Goal: Information Seeking & Learning: Learn about a topic

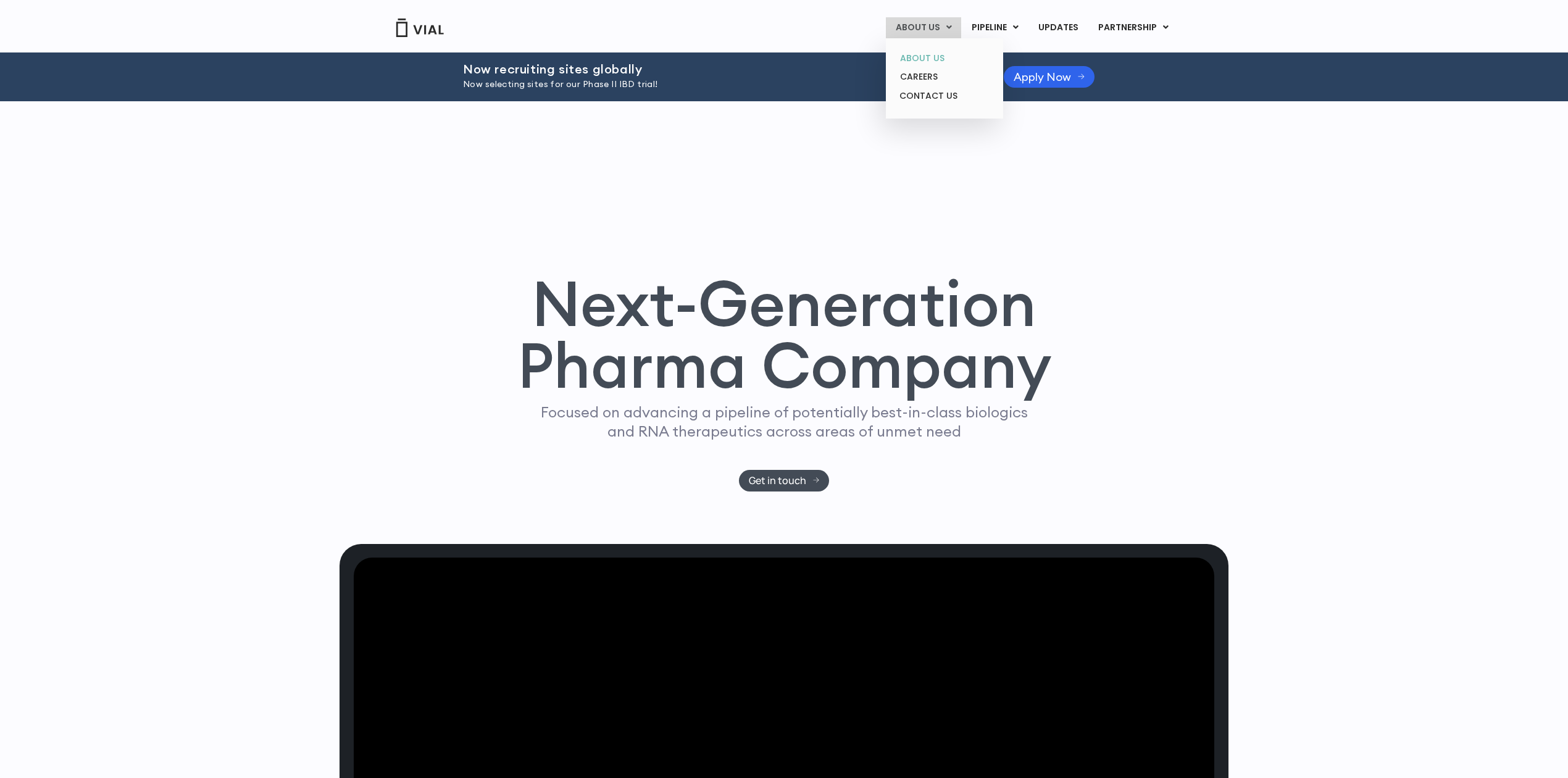
click at [947, 60] on link "ABOUT US" at bounding box center [944, 58] width 108 height 19
